Goal: Check status: Check status

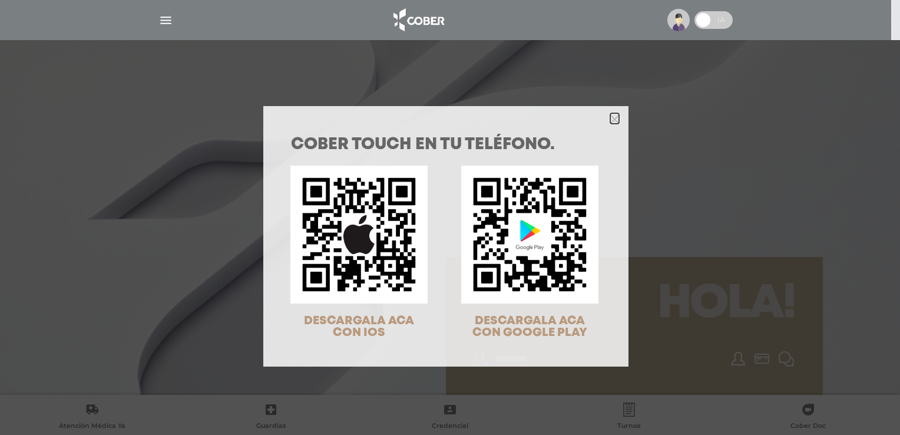
click at [610, 120] on icon "Close" at bounding box center [614, 119] width 9 height 9
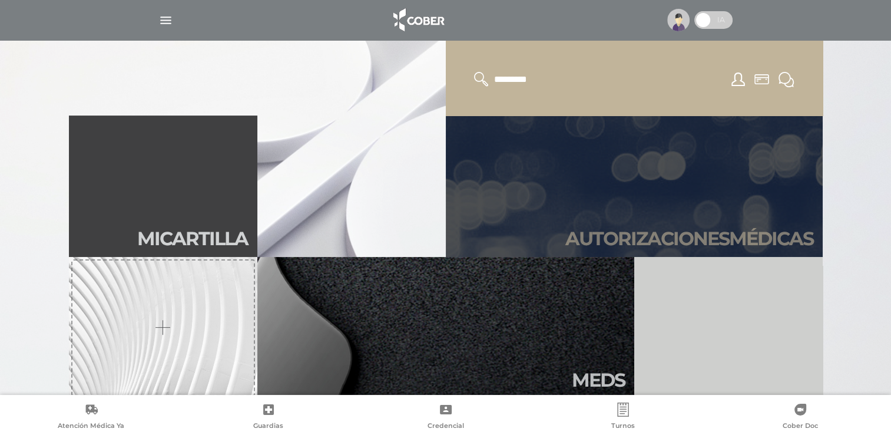
scroll to position [295, 0]
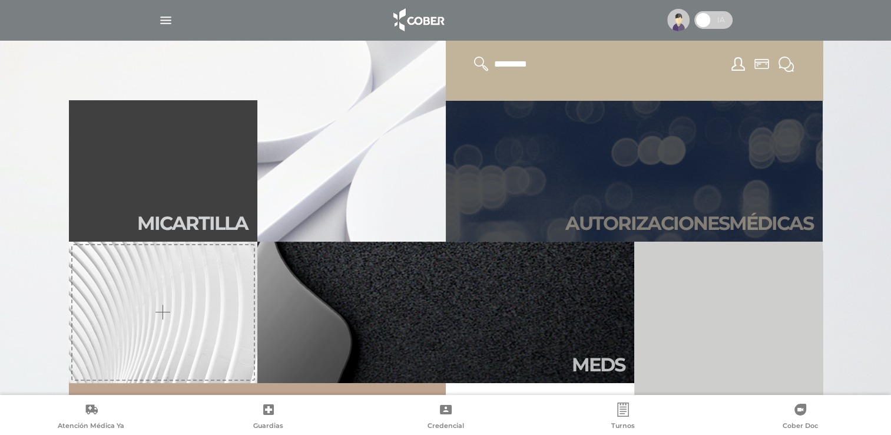
click at [689, 191] on link "Autori zaciones médicas" at bounding box center [634, 170] width 377 height 141
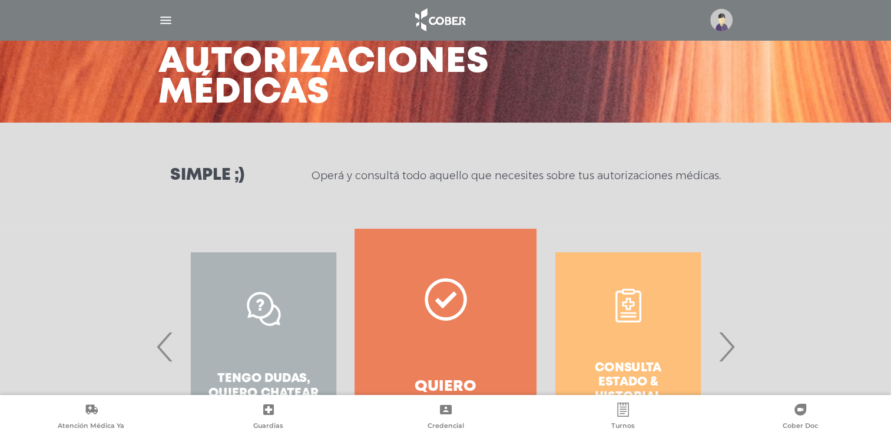
scroll to position [156, 0]
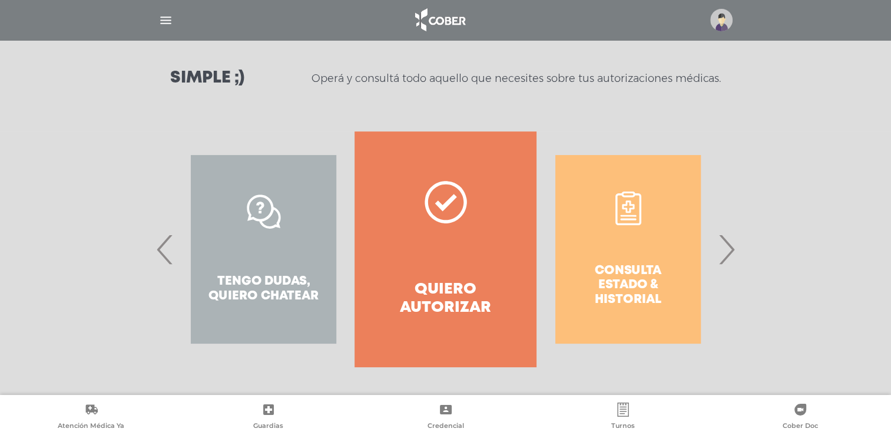
click at [728, 254] on span "›" at bounding box center [726, 249] width 23 height 64
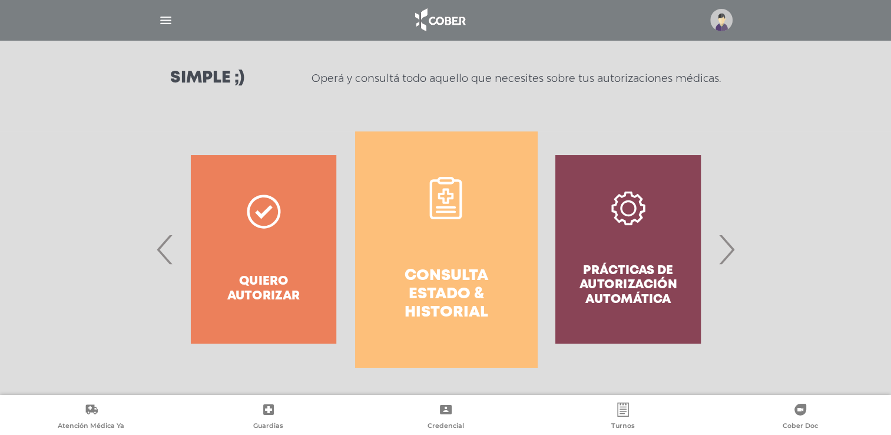
click at [446, 203] on icon at bounding box center [446, 198] width 42 height 42
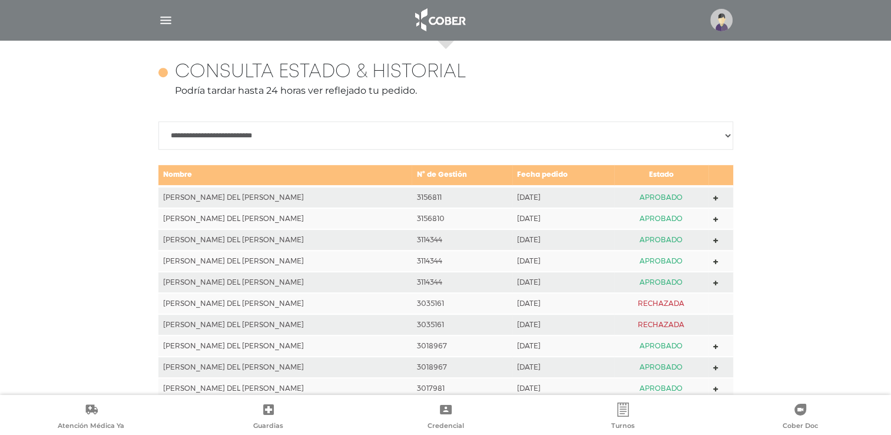
scroll to position [523, 0]
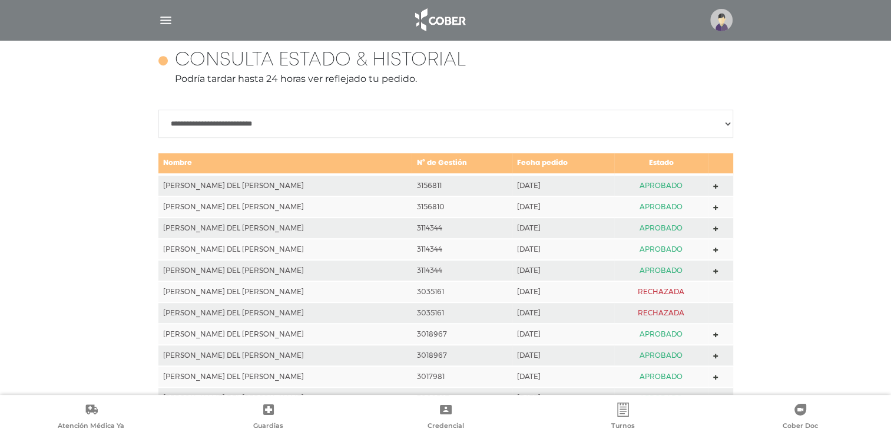
click at [720, 205] on td at bounding box center [721, 206] width 24 height 21
click at [663, 206] on td "APROBADO" at bounding box center [661, 206] width 95 height 21
click at [716, 205] on icon at bounding box center [715, 207] width 5 height 5
click at [717, 184] on icon at bounding box center [715, 186] width 5 height 5
click at [716, 269] on icon at bounding box center [715, 271] width 5 height 5
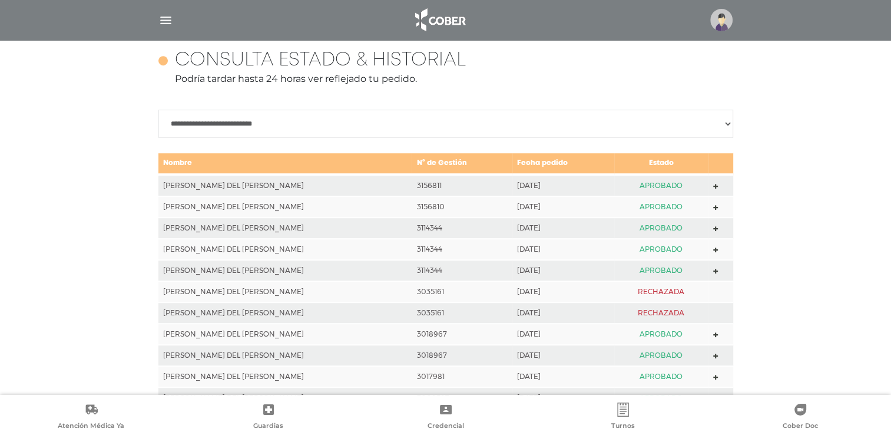
click at [716, 227] on icon at bounding box center [715, 228] width 5 height 5
click at [715, 207] on polygon at bounding box center [715, 207] width 5 height 5
click at [713, 185] on icon at bounding box center [715, 186] width 5 height 5
